Goal: Task Accomplishment & Management: Manage account settings

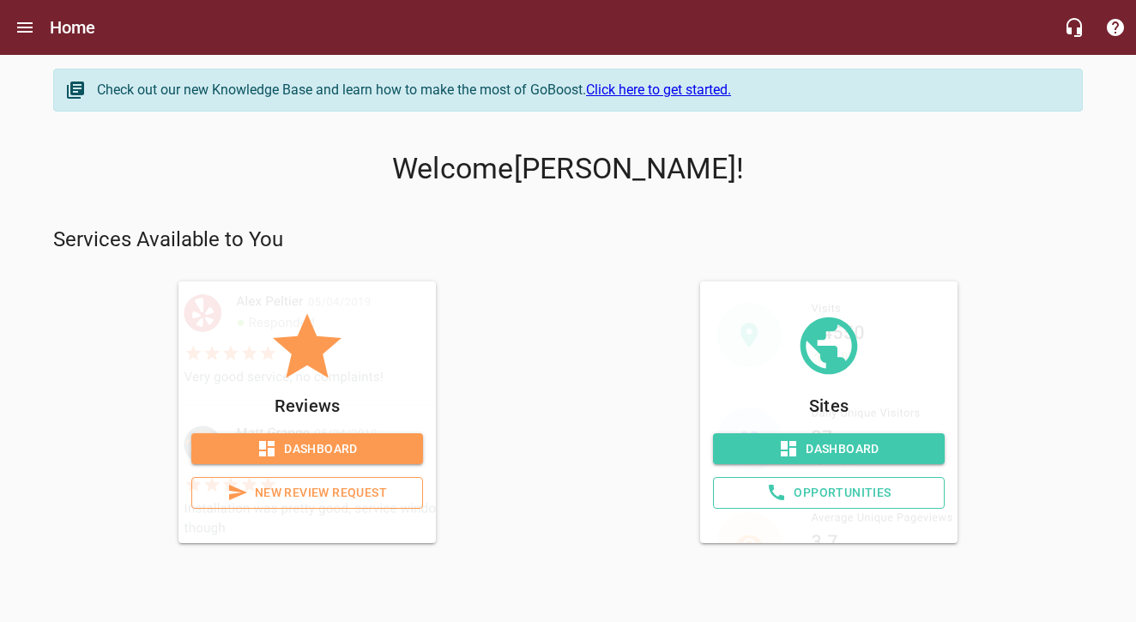
click at [405, 438] on span "Dashboard" at bounding box center [307, 448] width 204 height 21
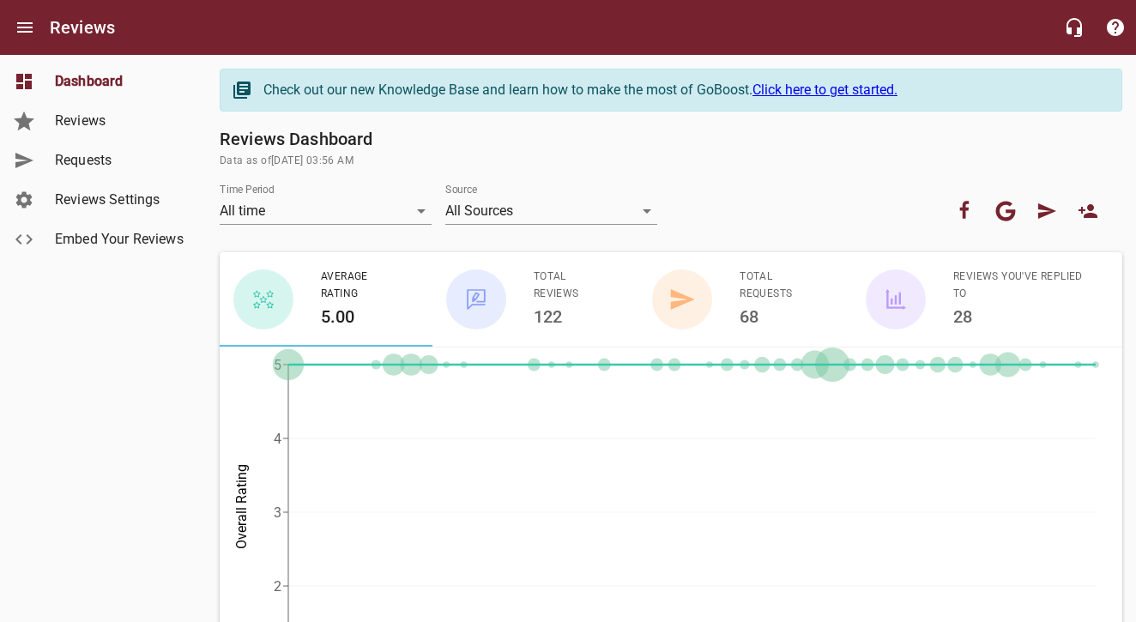
click at [154, 166] on span "Requests" at bounding box center [120, 160] width 130 height 21
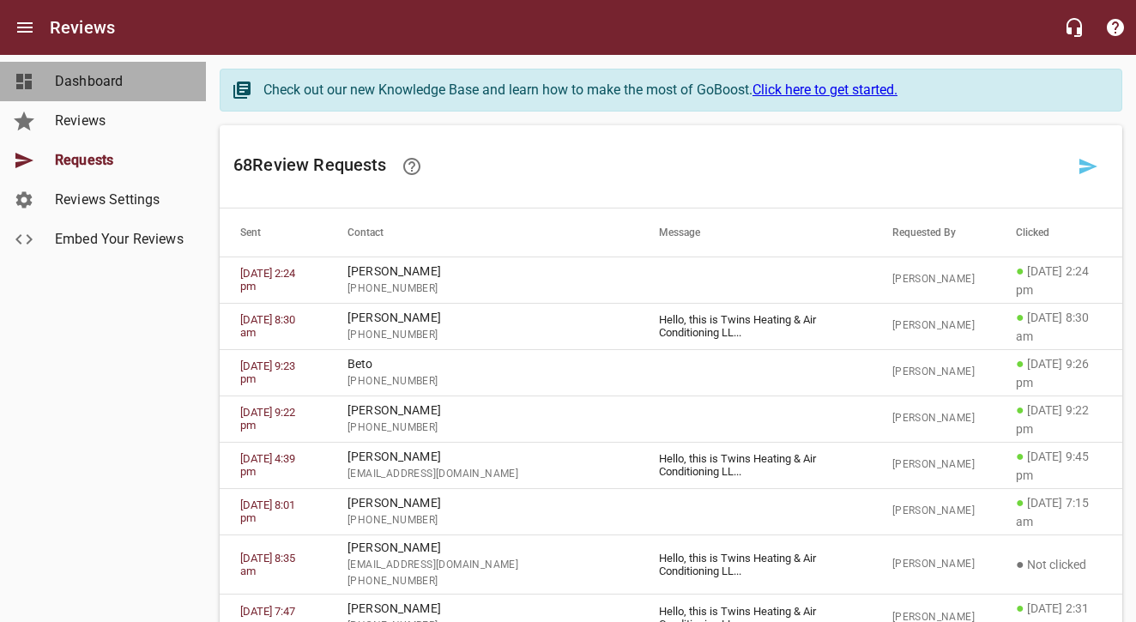
click at [136, 90] on span "Dashboard" at bounding box center [120, 81] width 130 height 21
